Goal: Find specific page/section: Find specific page/section

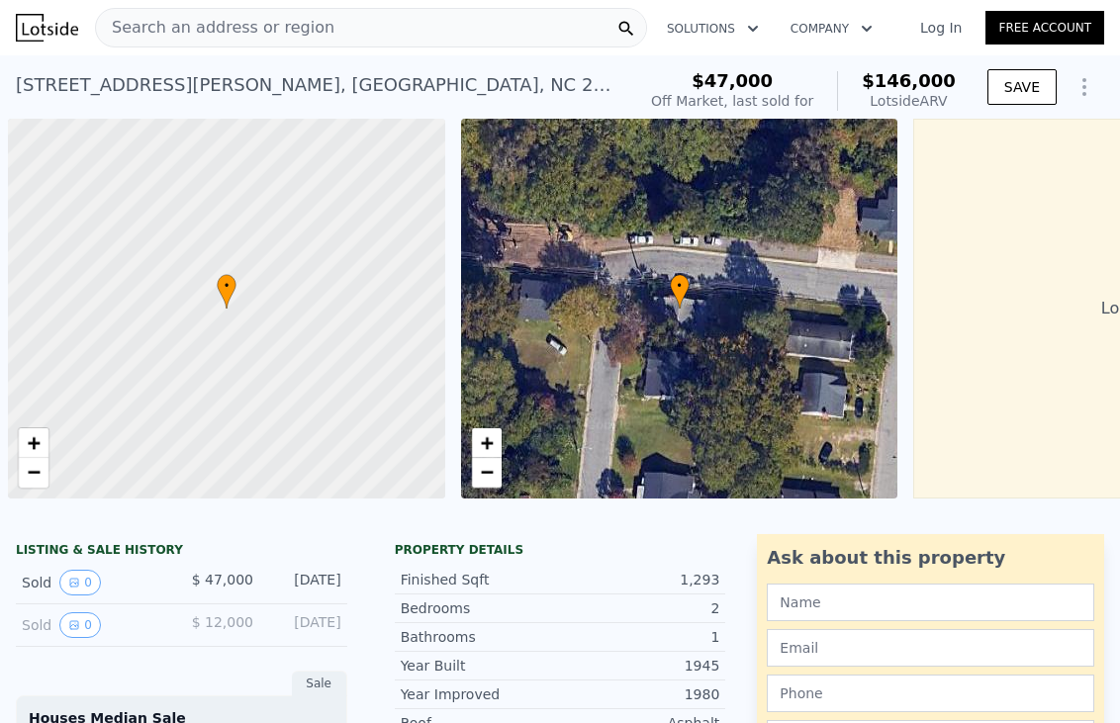
scroll to position [0, 8]
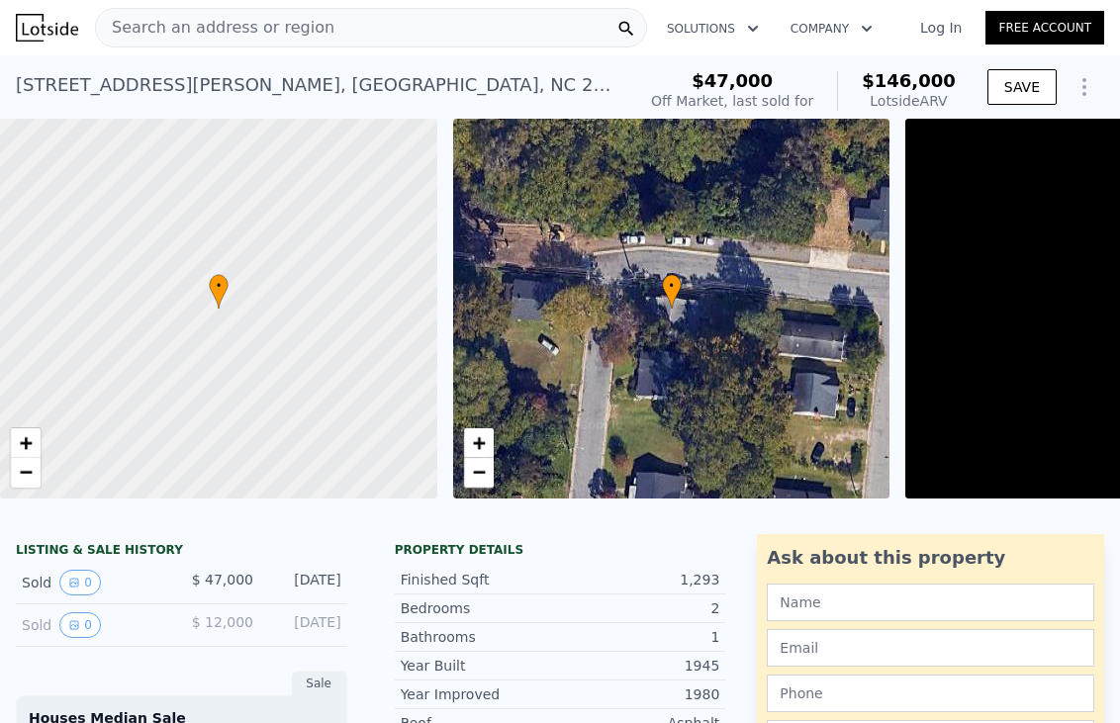
click at [453, 27] on div "Search an address or region" at bounding box center [371, 28] width 552 height 40
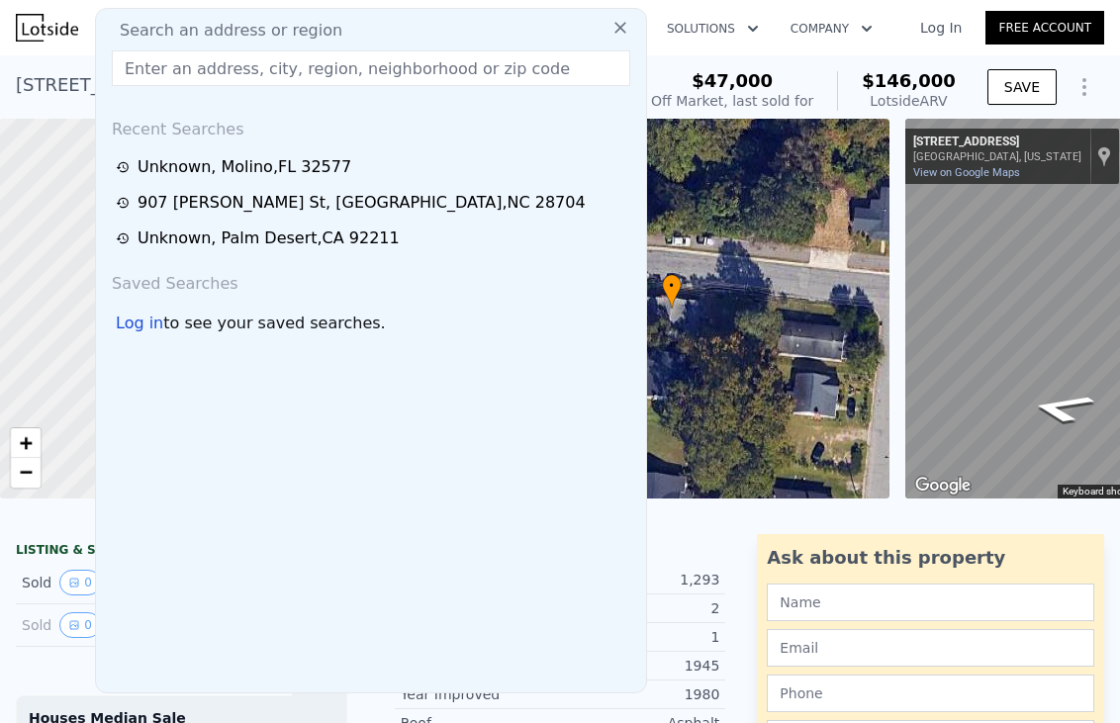
click at [443, 68] on input "text" at bounding box center [371, 68] width 519 height 36
type input "[URL][DOMAIN_NAME]"
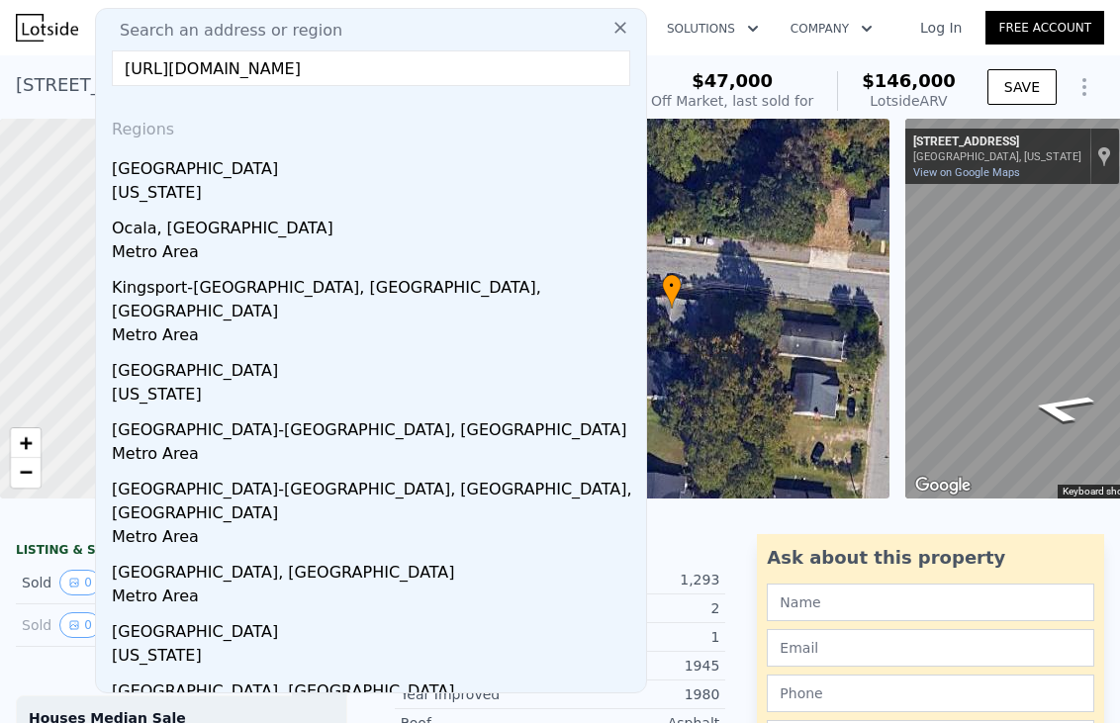
scroll to position [0, 0]
drag, startPoint x: 604, startPoint y: 70, endPoint x: 69, endPoint y: 82, distance: 534.6
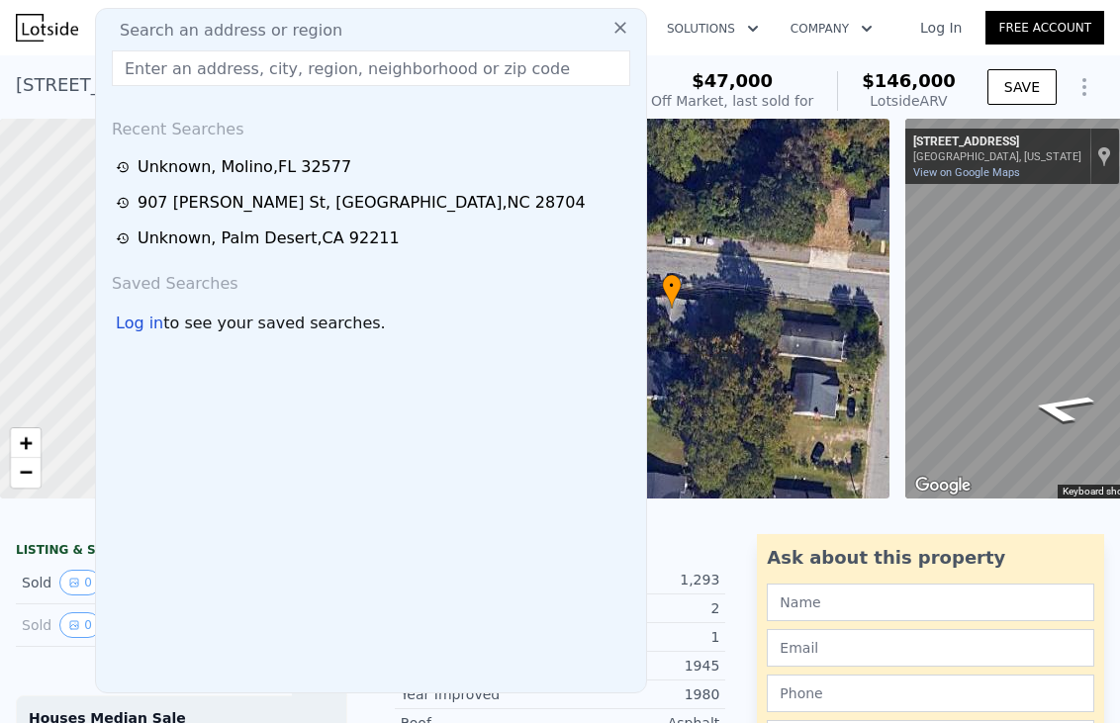
click at [318, 93] on div "Search an address or region Recent Searches Unknown [GEOGRAPHIC_DATA] [STREET_A…" at bounding box center [371, 351] width 552 height 686
click at [326, 74] on input "text" at bounding box center [371, 68] width 519 height 36
paste input "[STREET_ADDRESS][PERSON_NAME]"
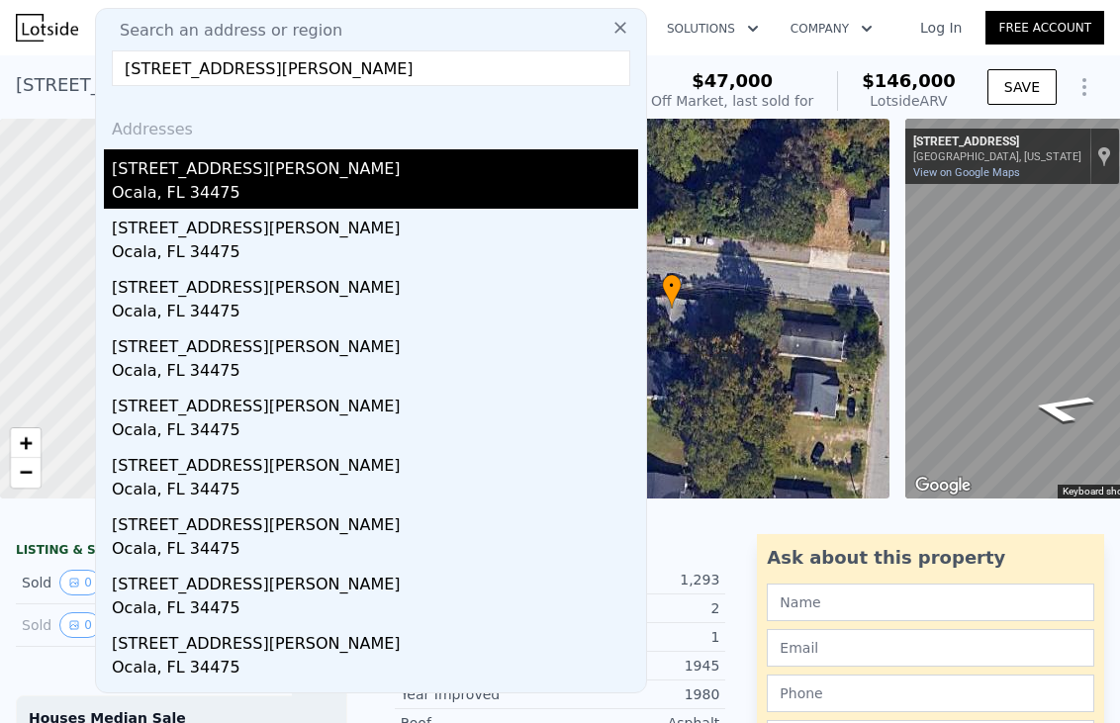
type input "[STREET_ADDRESS][PERSON_NAME]"
click at [353, 171] on div "[STREET_ADDRESS][PERSON_NAME]" at bounding box center [375, 165] width 527 height 32
